Goal: Communication & Community: Share content

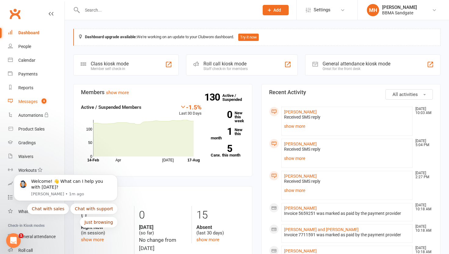
click at [25, 103] on div "Messages" at bounding box center [27, 101] width 19 height 5
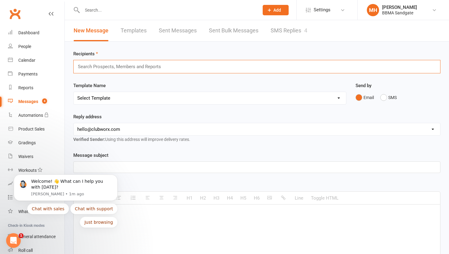
click at [94, 67] on input "text" at bounding box center [121, 67] width 89 height 8
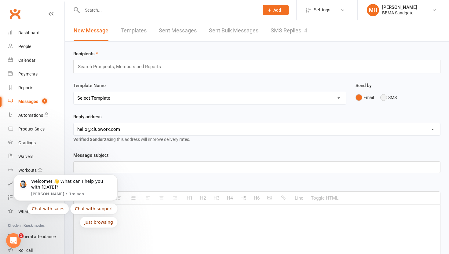
click at [384, 98] on button "SMS" at bounding box center [388, 98] width 16 height 12
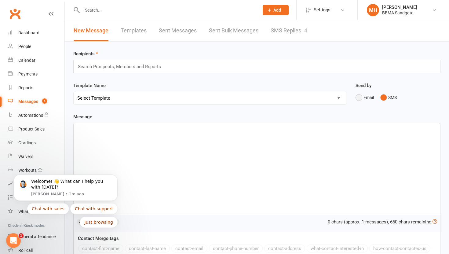
click at [359, 99] on button "Email" at bounding box center [364, 98] width 18 height 12
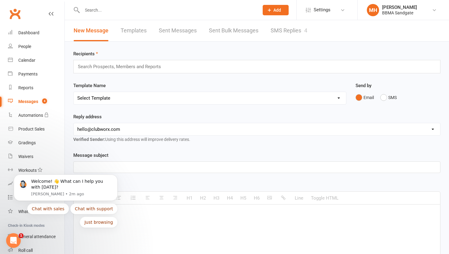
click at [100, 67] on input "text" at bounding box center [121, 67] width 89 height 8
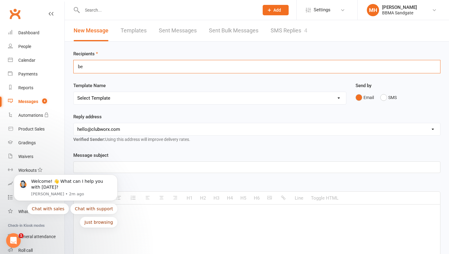
type input "ben"
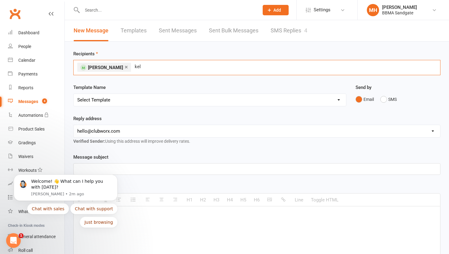
type input "[PERSON_NAME]"
click at [122, 131] on select "[EMAIL_ADDRESS][DOMAIN_NAME] [EMAIL_ADDRESS][DOMAIN_NAME] [EMAIL_ADDRESS][DOMAI…" at bounding box center [257, 131] width 366 height 12
click at [128, 134] on select "[EMAIL_ADDRESS][DOMAIN_NAME] [EMAIL_ADDRESS][DOMAIN_NAME] [EMAIL_ADDRESS][DOMAI…" at bounding box center [257, 131] width 366 height 12
select select "1"
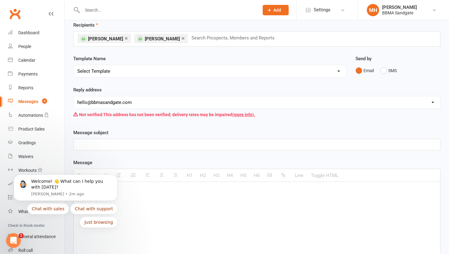
scroll to position [31, 0]
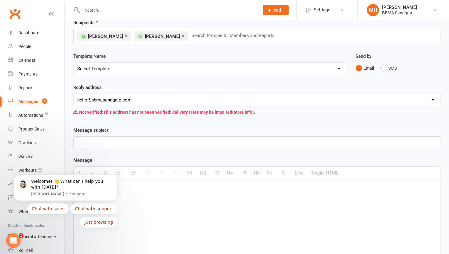
click html "Welcome! 👋 What can I help you with [DATE]? [PERSON_NAME] • 3m ago Chat with sa…"
click at [87, 141] on iframe at bounding box center [66, 189] width 122 height 96
click html "Welcome! 👋 What can I help you with [DATE]? [PERSON_NAME] • 3m ago Chat with sa…"
click at [86, 143] on body "Welcome! 👋 What can I help you with [DATE]? [PERSON_NAME] • 3m ago Chat with sa…" at bounding box center [65, 189] width 117 height 92
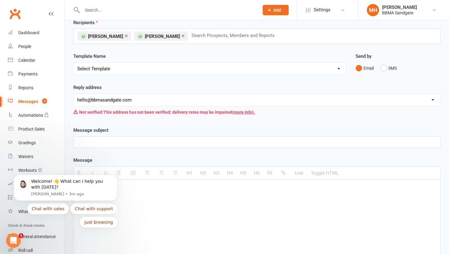
click at [90, 143] on body "Welcome! 👋 What can I help you with [DATE]? [PERSON_NAME] • 3m ago Chat with sa…" at bounding box center [65, 189] width 117 height 92
click at [98, 145] on body "Welcome! 👋 What can I help you with [DATE]? [PERSON_NAME] • 3m ago Chat with sa…" at bounding box center [65, 189] width 117 height 92
click at [17, 241] on icon "Open Intercom Messenger" at bounding box center [14, 240] width 10 height 10
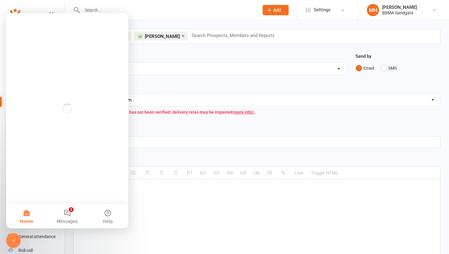
scroll to position [0, 0]
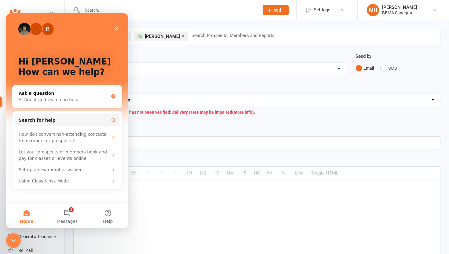
click at [15, 238] on icon "Close Intercom Messenger" at bounding box center [13, 240] width 7 height 7
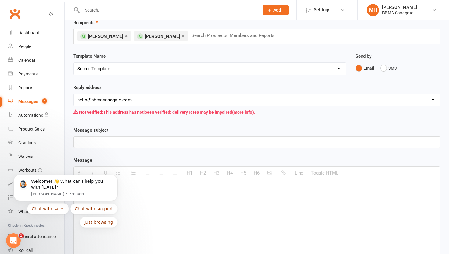
click at [85, 143] on body "Welcome! 👋 What can I help you with [DATE]? [PERSON_NAME] • 3m ago Chat with sa…" at bounding box center [65, 189] width 117 height 92
click at [239, 216] on div at bounding box center [257, 225] width 366 height 92
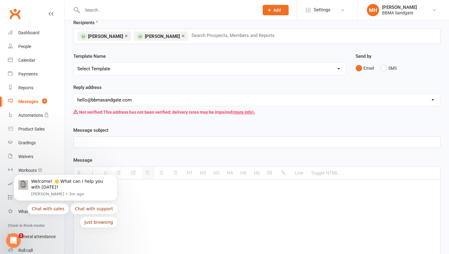
click at [300, 146] on div at bounding box center [257, 141] width 366 height 11
click at [187, 193] on div at bounding box center [257, 225] width 366 height 92
click at [117, 175] on icon "Dismiss notification" at bounding box center [115, 175] width 3 height 3
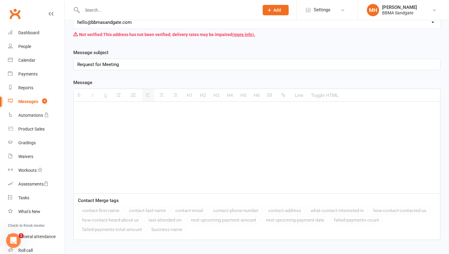
scroll to position [131, 0]
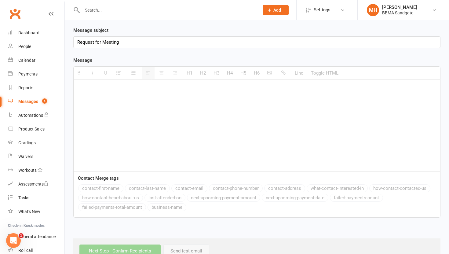
click at [90, 99] on div at bounding box center [257, 125] width 366 height 92
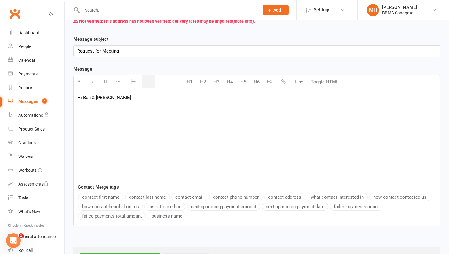
scroll to position [123, 0]
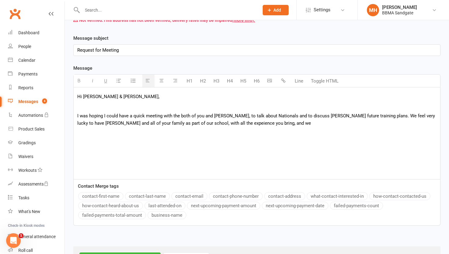
click at [202, 123] on p "I was hoping I could have a quick meeting with the both of you and [PERSON_NAME…" at bounding box center [256, 119] width 359 height 15
click at [196, 124] on p "I was hoping I could have a quick meeting with the both of you and [PERSON_NAME…" at bounding box center [256, 119] width 359 height 15
click at [252, 122] on p "I was hoping I could have a quick meeting with the both of you and [PERSON_NAME…" at bounding box center [256, 119] width 359 height 15
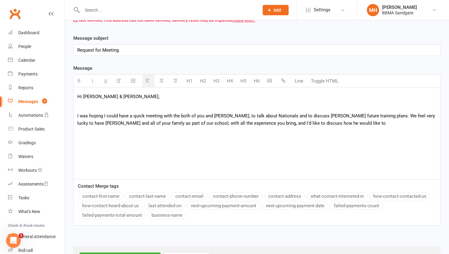
click at [433, 116] on p "I was hoping I could have a quick meeting with the both of you and [PERSON_NAME…" at bounding box center [256, 119] width 359 height 15
click at [166, 122] on p "I was hoping I could have a quick meeting with the both of you and [PERSON_NAME…" at bounding box center [256, 119] width 359 height 15
click at [320, 124] on p "I was hoping I could have a quick meeting with the both of you and [PERSON_NAME…" at bounding box center [256, 119] width 359 height 15
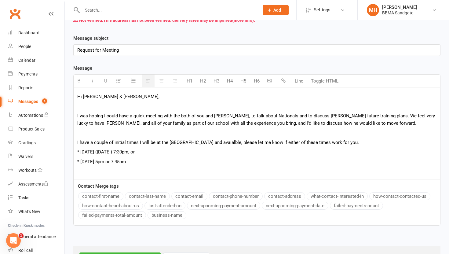
click at [126, 141] on p "I have a couple of initial times I will be at the [GEOGRAPHIC_DATA] and avaialb…" at bounding box center [256, 142] width 359 height 7
click at [161, 143] on p "I have a couple of initial suggested times I will be at the Dojo and avaialble,…" at bounding box center [256, 142] width 359 height 7
click at [229, 143] on p "I have a couple of initial suggested times that I will be at the Dojo and avaia…" at bounding box center [256, 142] width 359 height 7
click at [227, 142] on p "I have a couple of initial suggested times that I will be at the Dojo and avaia…" at bounding box center [256, 142] width 359 height 7
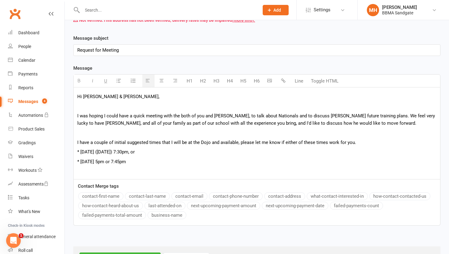
click at [295, 142] on p "I have a couple of initial suggested times that I will be at the Dojo and avail…" at bounding box center [256, 142] width 359 height 7
click at [161, 161] on p "* [DATE] 5pm or 7:45pm" at bounding box center [256, 161] width 359 height 7
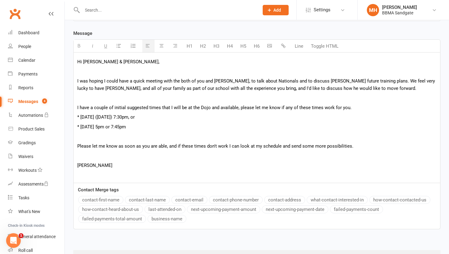
scroll to position [188, 0]
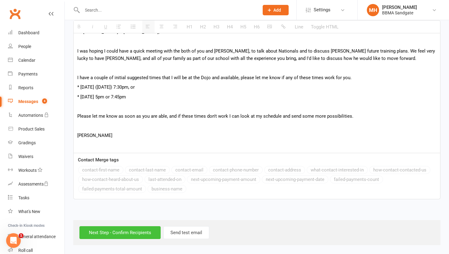
click at [111, 231] on input "Next Step - Confirm Recipients" at bounding box center [119, 232] width 81 height 13
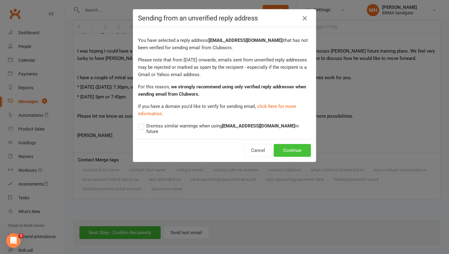
click at [299, 144] on button "Continue" at bounding box center [292, 150] width 37 height 13
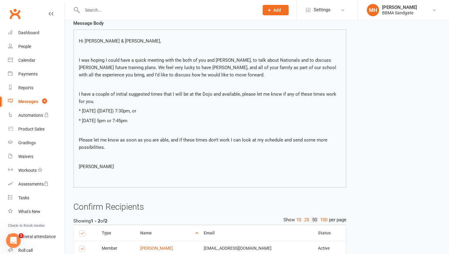
scroll to position [143, 0]
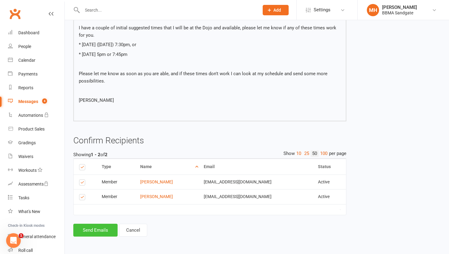
click at [97, 228] on button "Send Emails" at bounding box center [95, 229] width 44 height 13
